Goal: Information Seeking & Learning: Learn about a topic

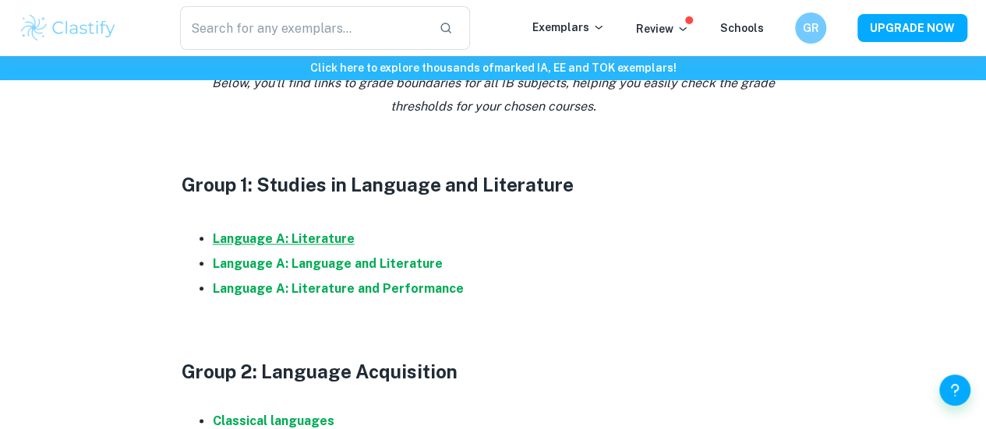
scroll to position [772, 0]
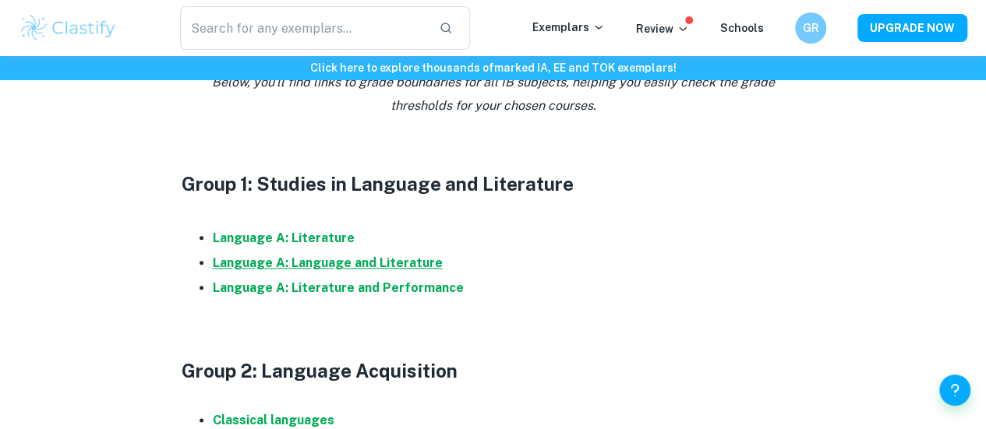
click at [253, 270] on strong "Language A: Language and Literature" at bounding box center [328, 263] width 230 height 15
click at [313, 268] on strong "Language A: Language and Literature" at bounding box center [328, 263] width 230 height 15
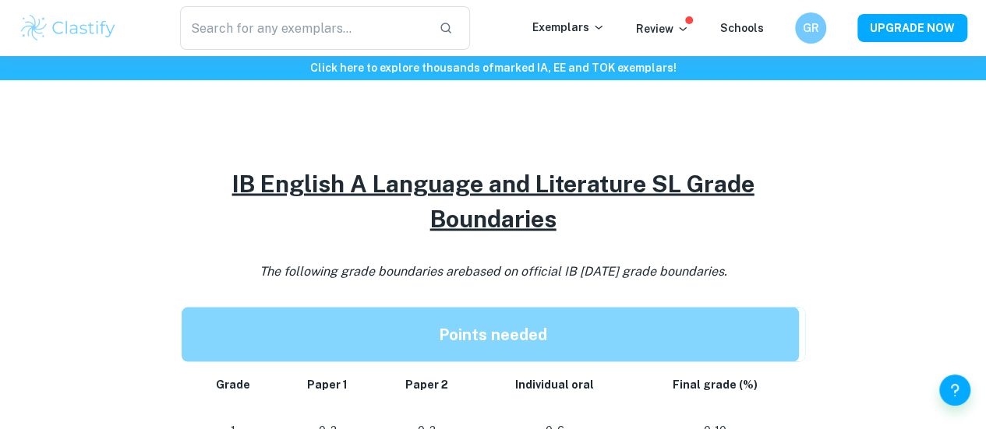
scroll to position [1338, 0]
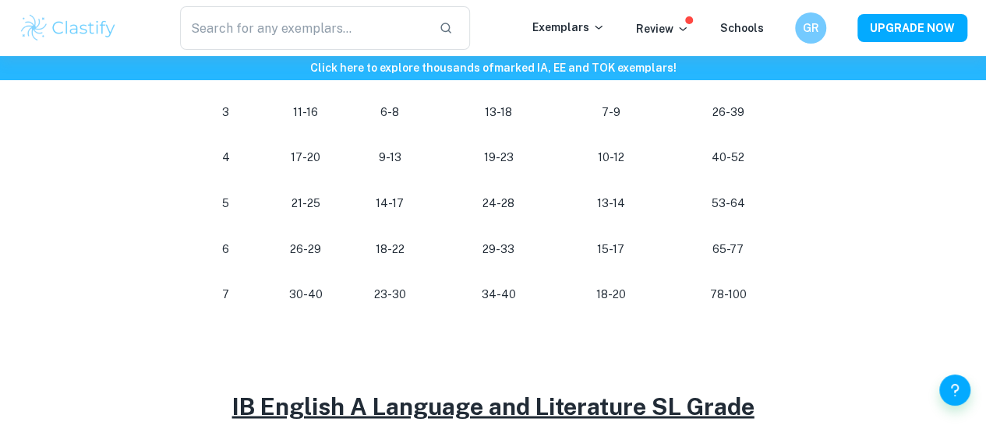
scroll to position [1084, 0]
